Goal: Task Accomplishment & Management: Use online tool/utility

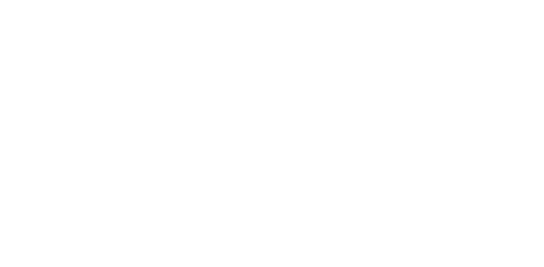
select select "Song"
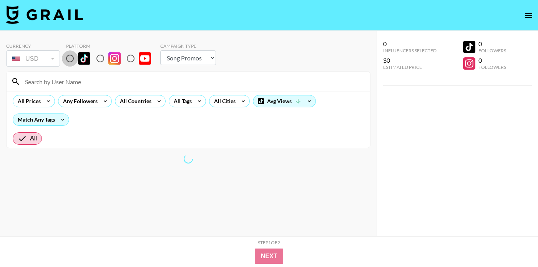
click at [70, 57] on input "radio" at bounding box center [70, 58] width 16 height 16
radio input "true"
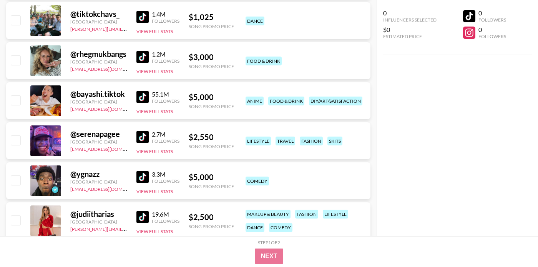
scroll to position [1409, 0]
click at [145, 136] on img at bounding box center [142, 136] width 12 height 12
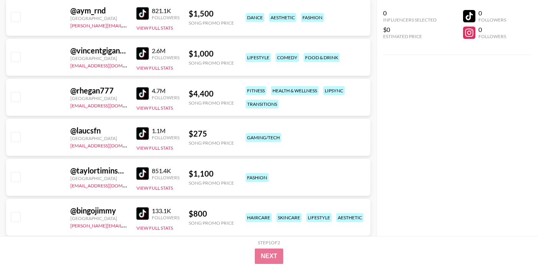
scroll to position [3864, 0]
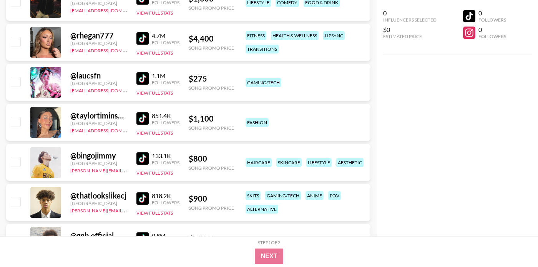
click at [145, 123] on img at bounding box center [142, 118] width 12 height 12
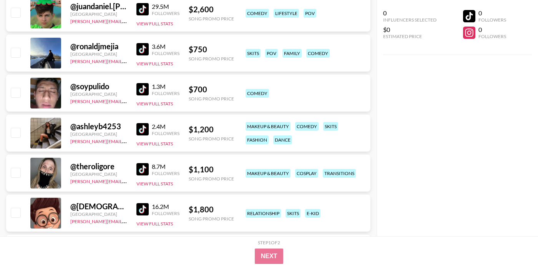
scroll to position [4293, 0]
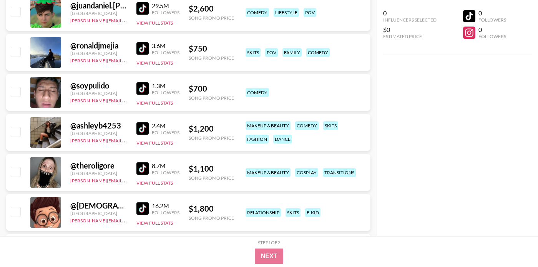
click at [149, 130] on link at bounding box center [143, 128] width 15 height 12
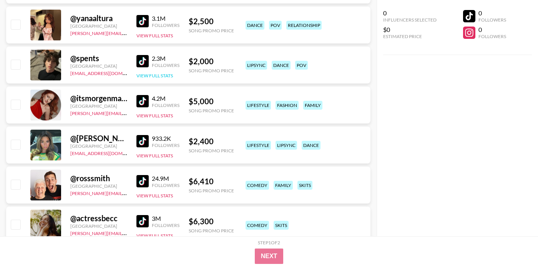
scroll to position [5808, 0]
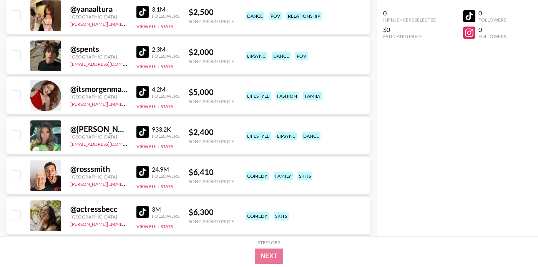
click at [139, 131] on img at bounding box center [142, 132] width 12 height 12
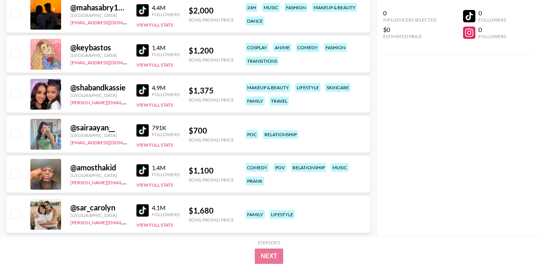
scroll to position [11015, 0]
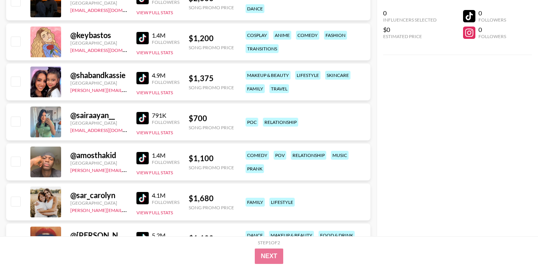
click at [144, 119] on img at bounding box center [142, 118] width 12 height 12
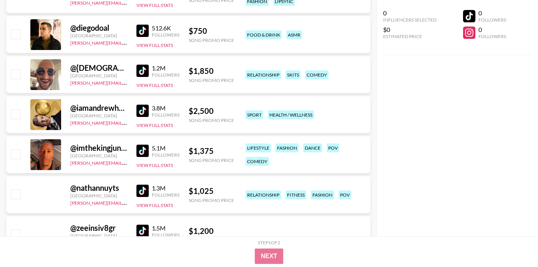
scroll to position [12387, 0]
